Goal: Task Accomplishment & Management: Use online tool/utility

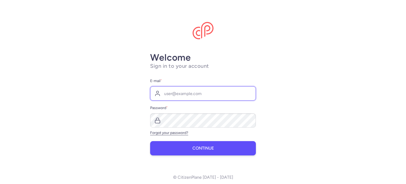
type input "[EMAIL_ADDRESS][DOMAIN_NAME]"
click at [204, 148] on span "Continue" at bounding box center [203, 148] width 21 height 5
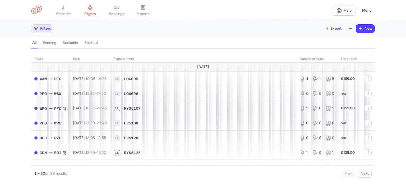
click at [43, 27] on span "Filters" at bounding box center [45, 28] width 11 height 4
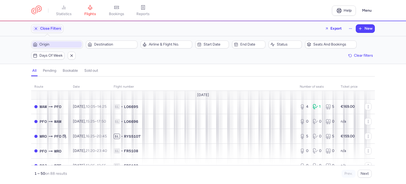
click at [44, 46] on span "Origin" at bounding box center [60, 44] width 42 height 4
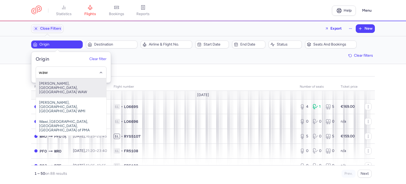
click at [57, 86] on span "[PERSON_NAME], [GEOGRAPHIC_DATA], [GEOGRAPHIC_DATA] WAW" at bounding box center [71, 87] width 70 height 19
type input "waw"
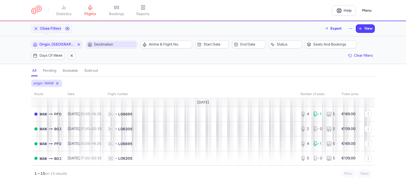
click at [112, 45] on span "Destination" at bounding box center [115, 44] width 42 height 4
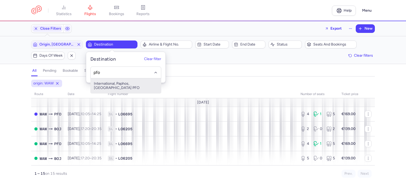
click at [122, 84] on span "International, Paphos, [GEOGRAPHIC_DATA] PFO" at bounding box center [126, 85] width 70 height 15
type input "pfo"
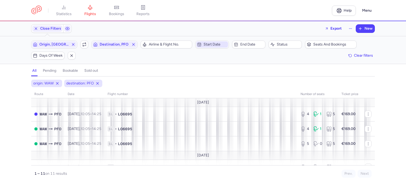
click at [212, 42] on span "Start date" at bounding box center [215, 44] width 23 height 4
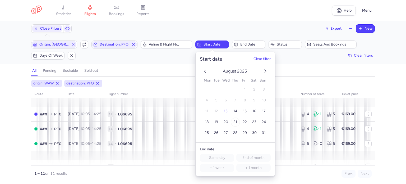
click at [234, 121] on span "21" at bounding box center [236, 122] width 4 height 4
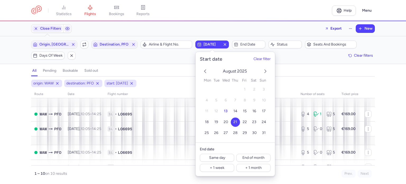
click at [169, 71] on div "all pending bookable sold out" at bounding box center [203, 71] width 344 height 9
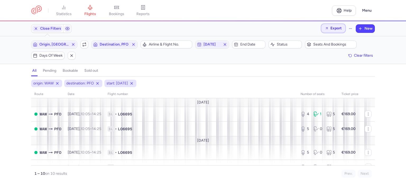
click at [332, 29] on span "Export" at bounding box center [336, 28] width 11 height 4
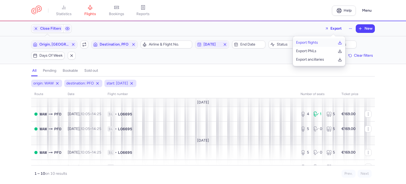
click at [312, 44] on p "Export flights" at bounding box center [307, 42] width 22 height 4
